Goal: Connect with others: Connect with others

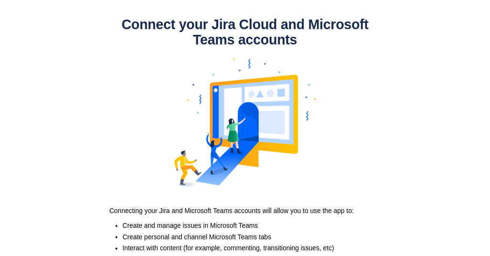
scroll to position [90, 0]
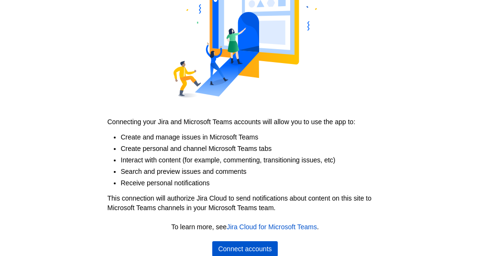
click at [248, 244] on span "Connect accounts" at bounding box center [245, 249] width 54 height 15
